Goal: Task Accomplishment & Management: Manage account settings

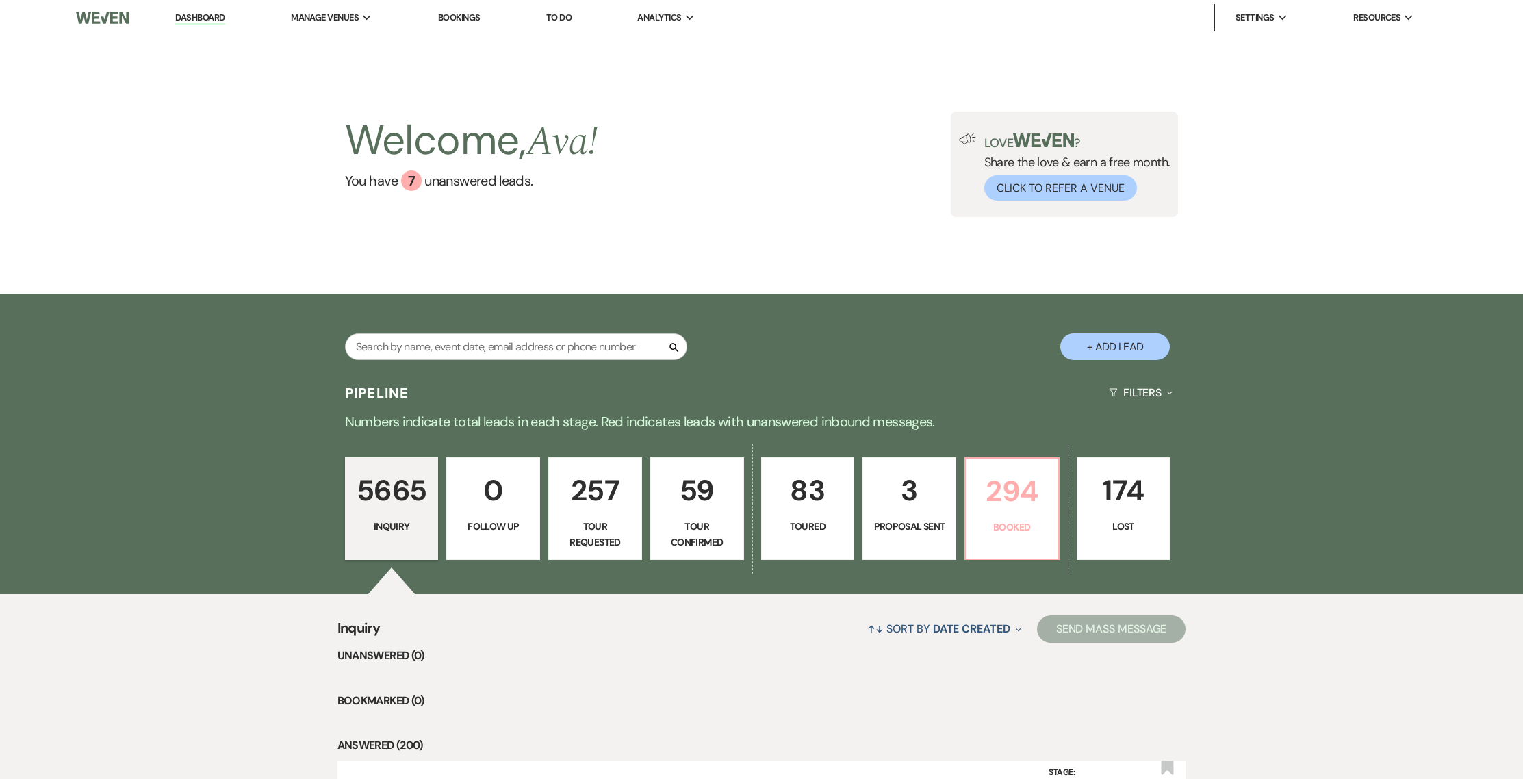
click at [1017, 531] on p "Booked" at bounding box center [1012, 527] width 76 height 15
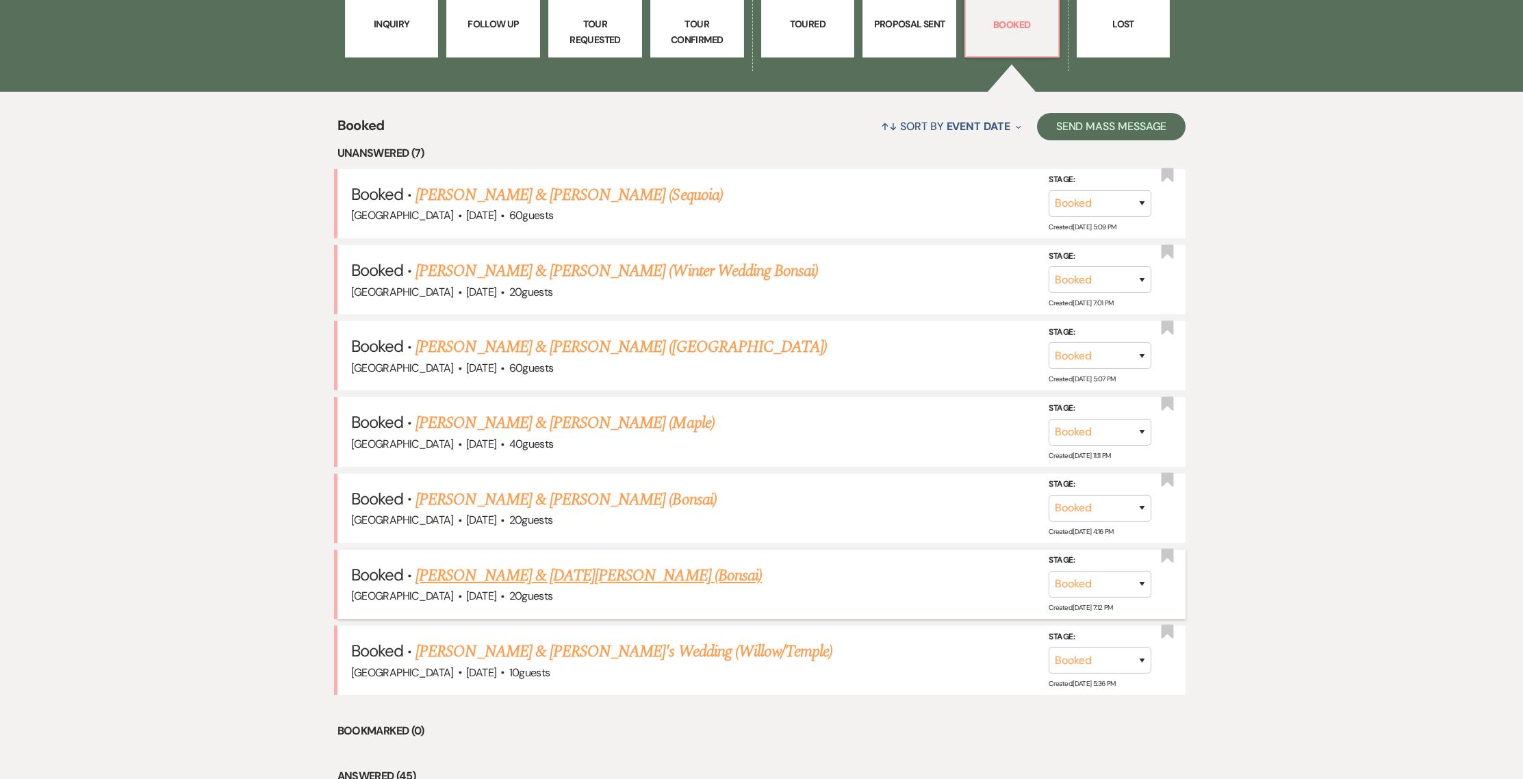
scroll to position [508, 0]
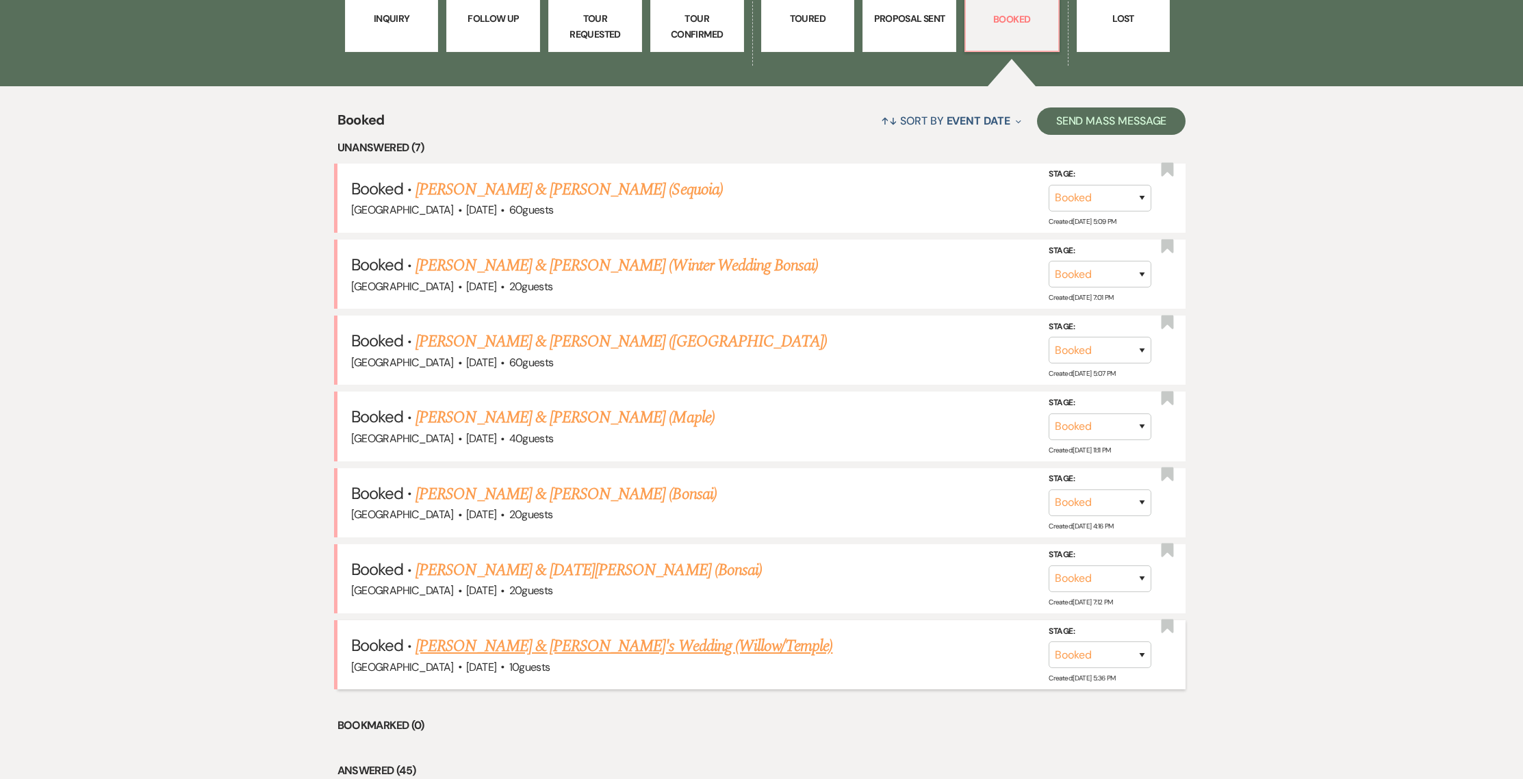
click at [629, 637] on link "[PERSON_NAME] & [PERSON_NAME]'s Wedding (Willow/Temple)" at bounding box center [623, 646] width 417 height 25
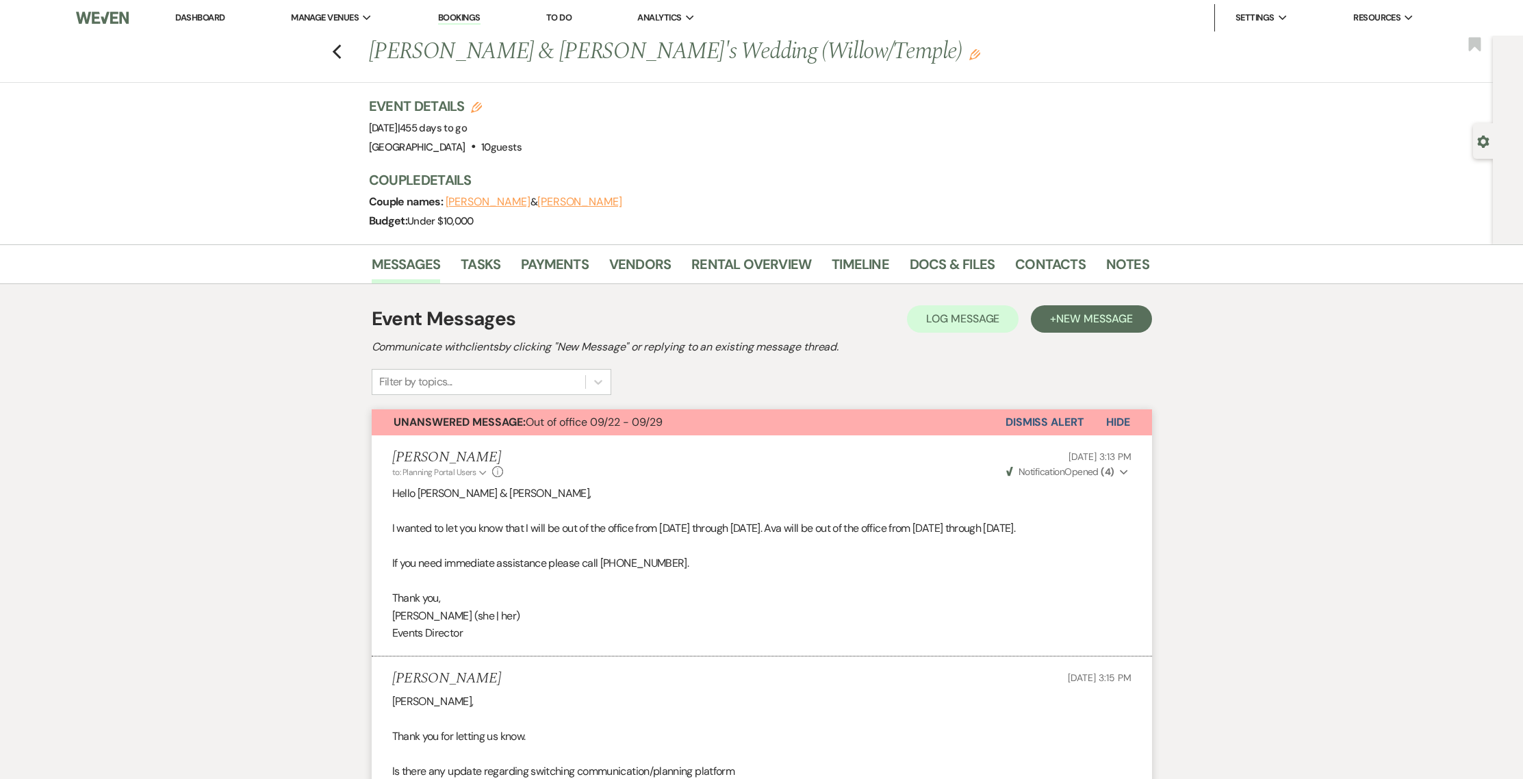
click at [1051, 416] on button "Dismiss Alert" at bounding box center [1045, 422] width 79 height 26
